Goal: Transaction & Acquisition: Purchase product/service

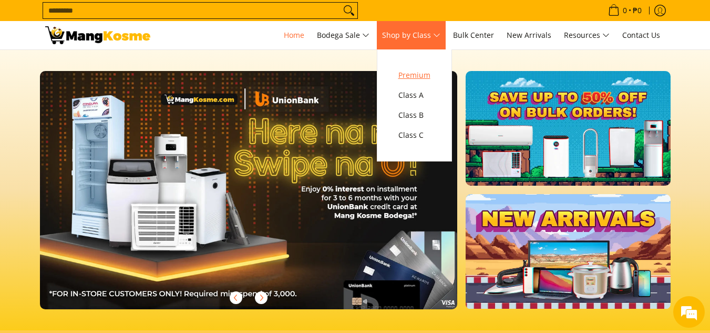
click at [421, 75] on span "Premium" at bounding box center [414, 75] width 32 height 13
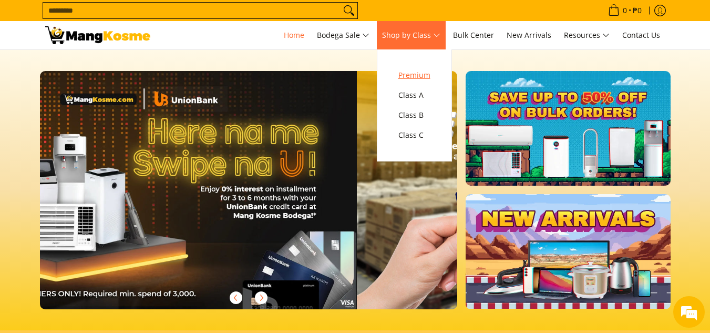
scroll to position [0, 836]
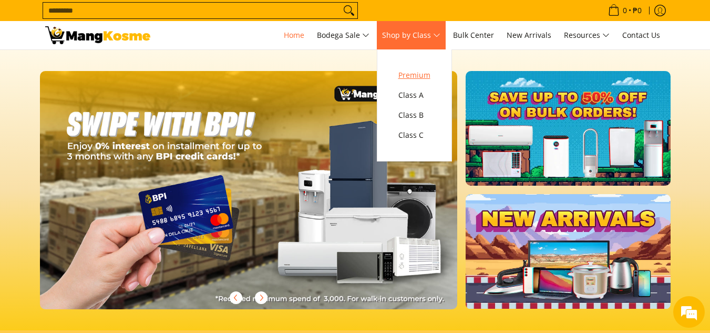
click at [423, 75] on span "Premium" at bounding box center [414, 75] width 32 height 13
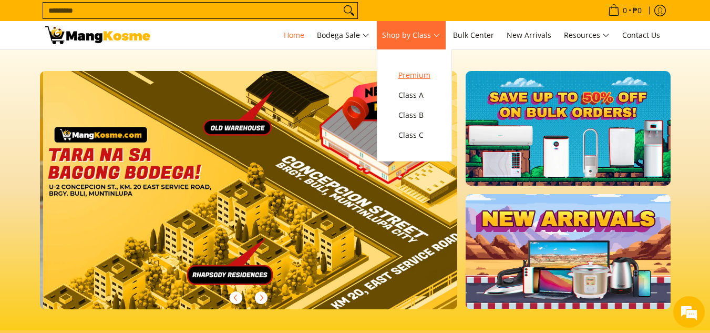
scroll to position [0, 1254]
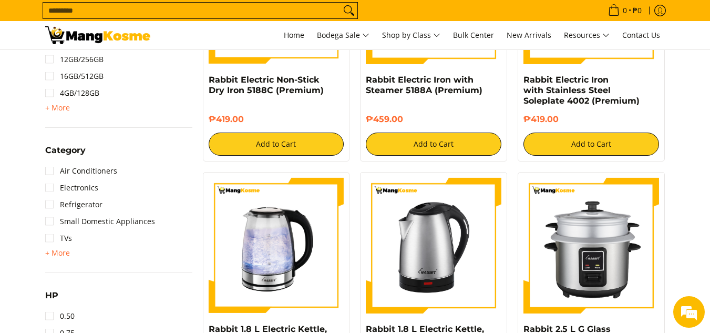
scroll to position [560, 0]
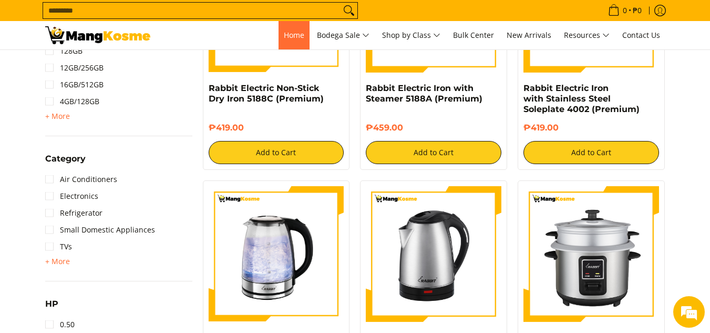
click at [289, 31] on span "Home" at bounding box center [294, 35] width 20 height 10
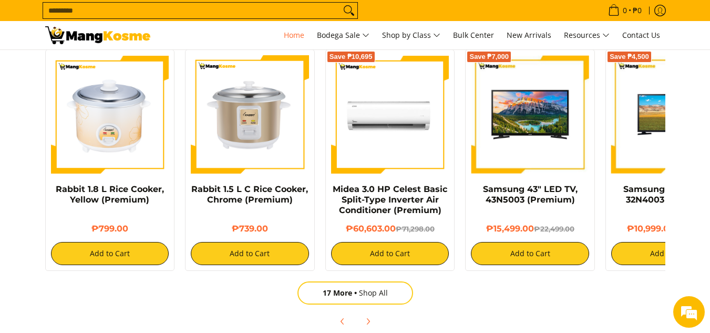
scroll to position [694, 0]
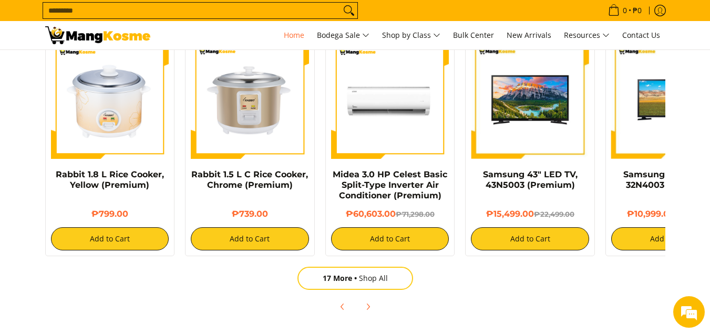
drag, startPoint x: 715, startPoint y: 27, endPoint x: 717, endPoint y: 116, distance: 88.9
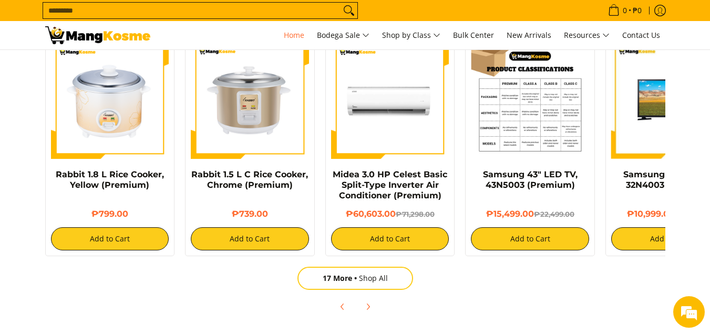
scroll to position [0, 836]
click at [534, 95] on img at bounding box center [530, 99] width 118 height 118
